Goal: Information Seeking & Learning: Learn about a topic

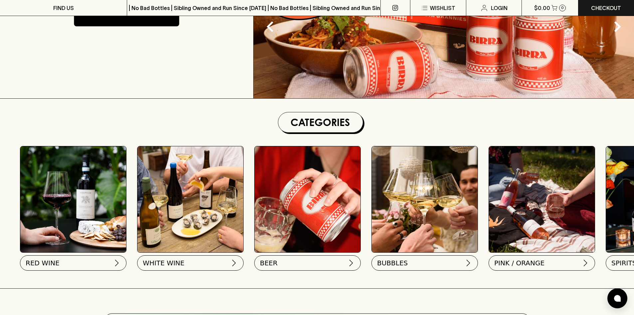
scroll to position [100, 0]
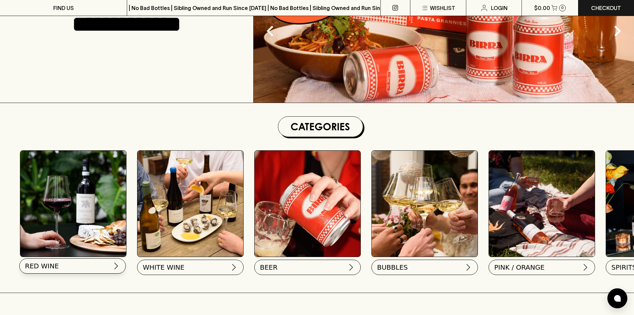
click at [48, 264] on span "RED WINE" at bounding box center [42, 265] width 34 height 9
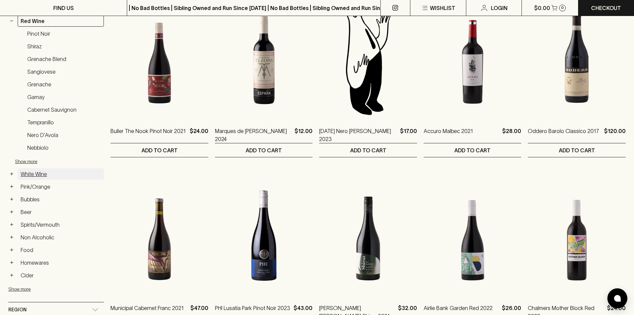
scroll to position [133, 0]
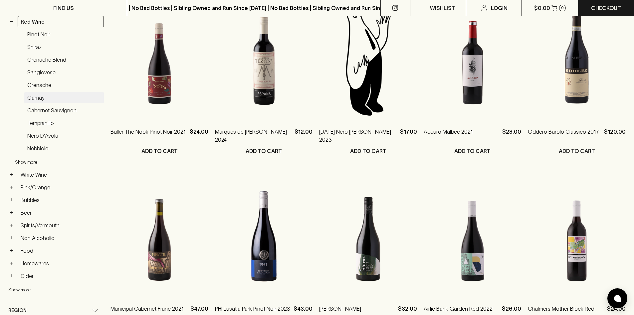
click at [31, 96] on link "Gamay" at bounding box center [64, 97] width 80 height 11
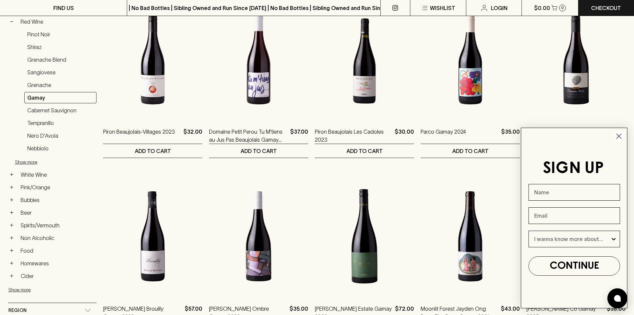
click at [621, 136] on circle "Close dialog" at bounding box center [619, 135] width 11 height 11
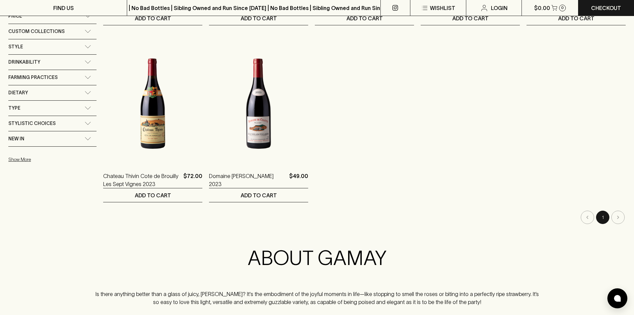
scroll to position [466, 0]
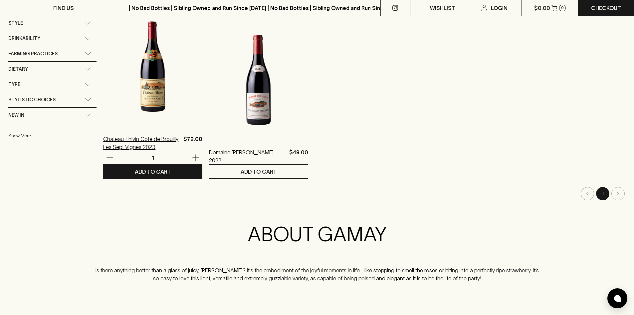
click at [133, 141] on p "Chateau Thivin Cote de Brouilly Les Sept Vignes 2023" at bounding box center [142, 143] width 78 height 16
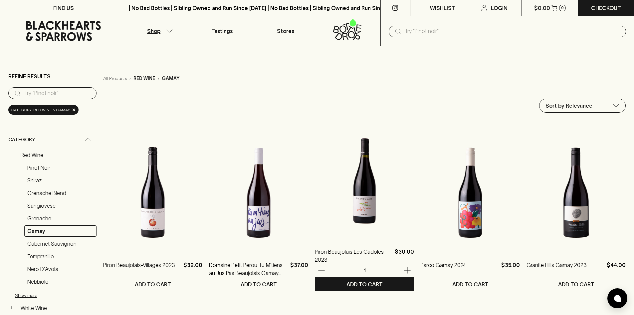
click at [362, 192] on img at bounding box center [364, 179] width 99 height 117
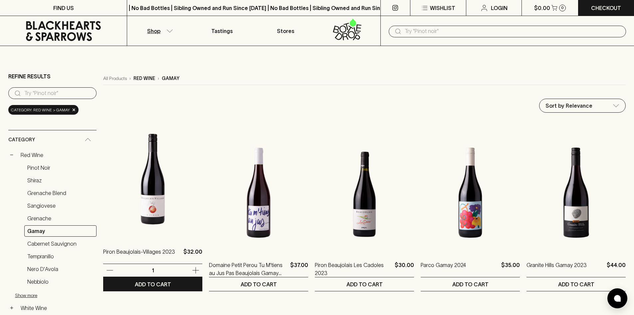
click at [155, 209] on img at bounding box center [152, 179] width 99 height 117
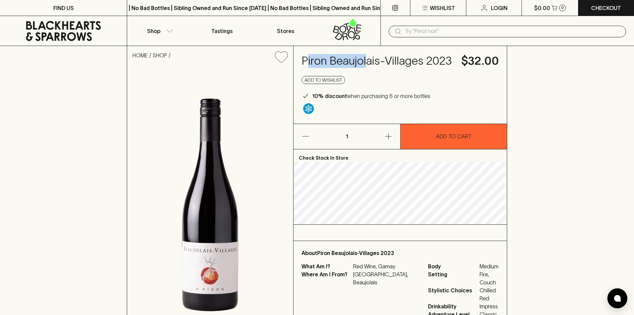
drag, startPoint x: 307, startPoint y: 59, endPoint x: 367, endPoint y: 65, distance: 59.5
click at [367, 65] on h4 "Piron Beaujolais-Villages 2023" at bounding box center [378, 61] width 152 height 14
drag, startPoint x: 304, startPoint y: 59, endPoint x: 422, endPoint y: 64, distance: 118.6
click at [422, 64] on h4 "Piron Beaujolais-Villages 2023" at bounding box center [378, 61] width 152 height 14
copy h4 "Piron Beaujolais-Villages"
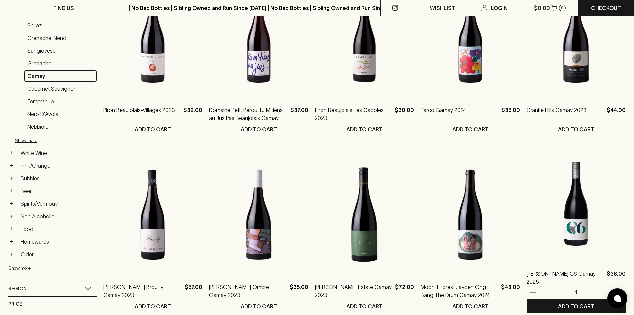
scroll to position [166, 0]
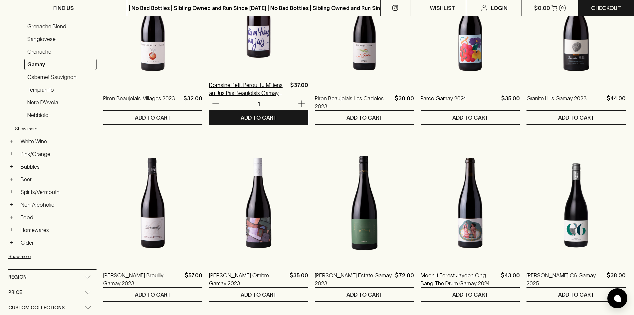
click at [252, 85] on p "Domaine Petit Perou Tu M'tiens au Jus Pas Beaujolais Gamay 2023" at bounding box center [248, 89] width 79 height 16
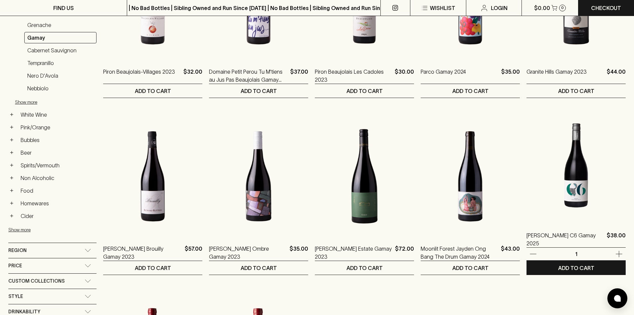
scroll to position [133, 0]
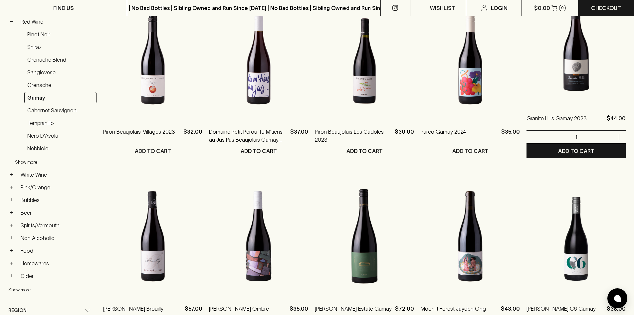
click at [577, 77] on img at bounding box center [576, 46] width 99 height 117
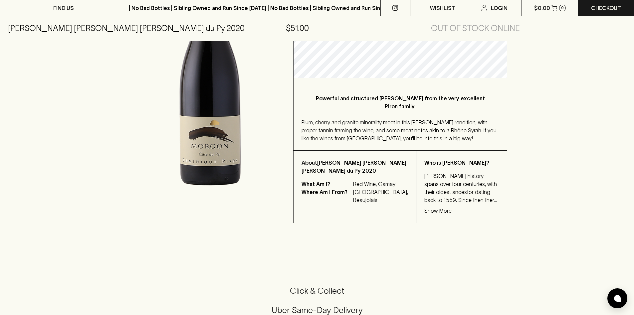
scroll to position [200, 0]
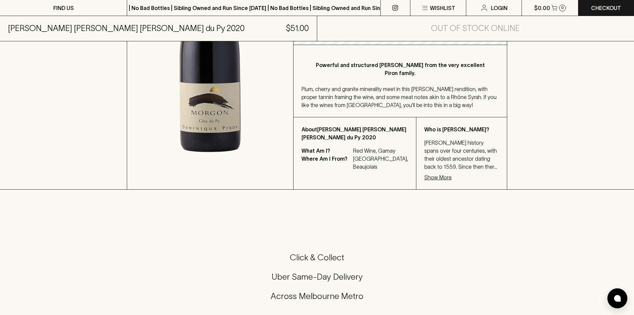
click at [424, 173] on p "Show More" at bounding box center [437, 177] width 27 height 8
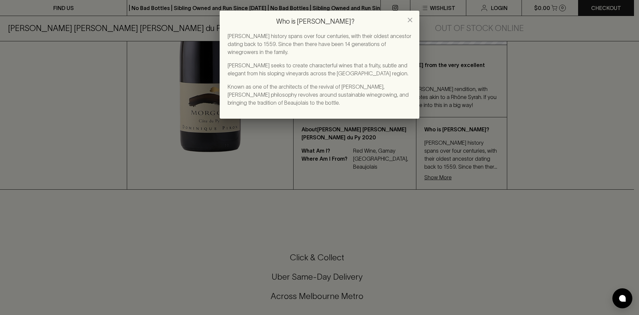
click at [391, 209] on div "Who is Dominique Piron? Dominique Piron history spans over four centuries, with…" at bounding box center [319, 157] width 639 height 315
